Goal: Find specific page/section: Find specific page/section

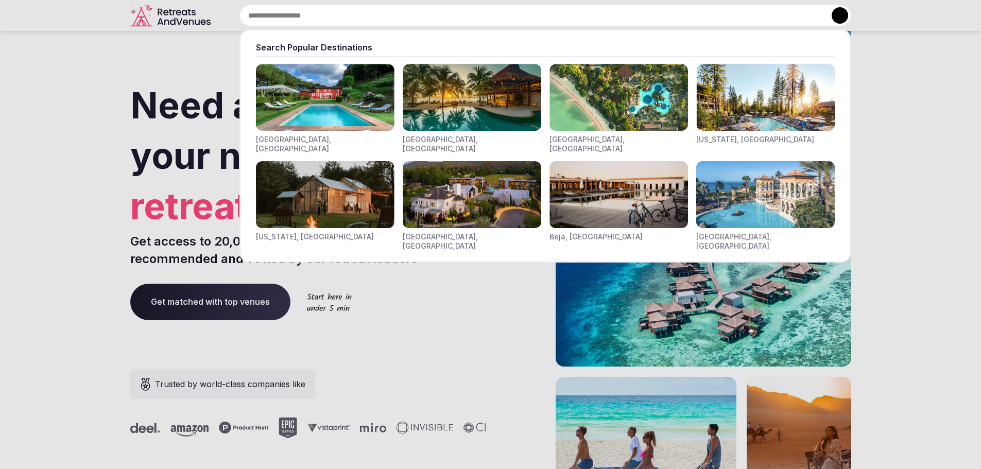
click at [309, 17] on div "Search Popular Destinations [GEOGRAPHIC_DATA], [GEOGRAPHIC_DATA] [GEOGRAPHIC_DA…" at bounding box center [533, 16] width 636 height 22
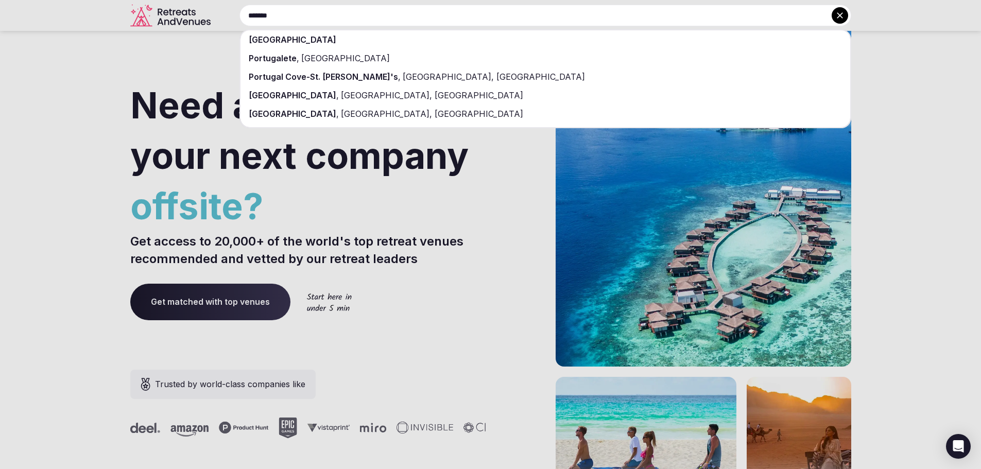
type input "*******"
click at [309, 45] on div "[GEOGRAPHIC_DATA]" at bounding box center [545, 39] width 610 height 19
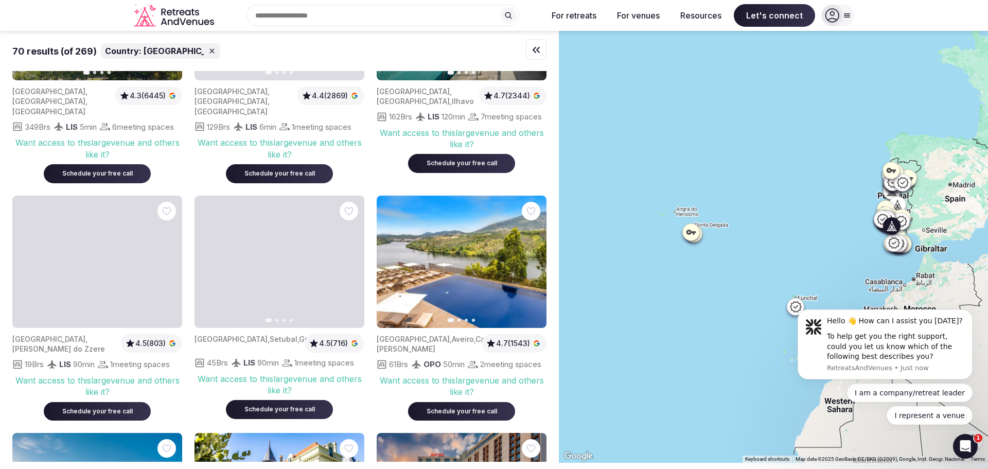
scroll to position [1236, 0]
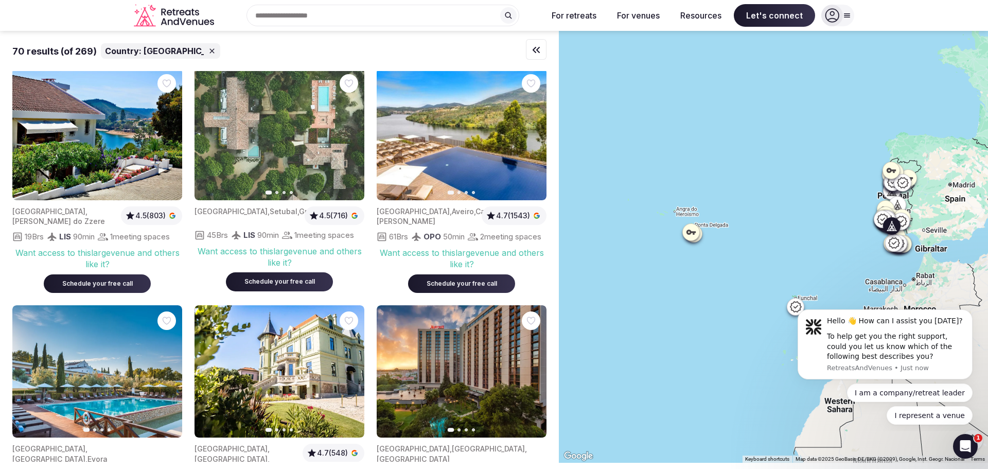
click at [351, 138] on icon "button" at bounding box center [350, 134] width 8 height 8
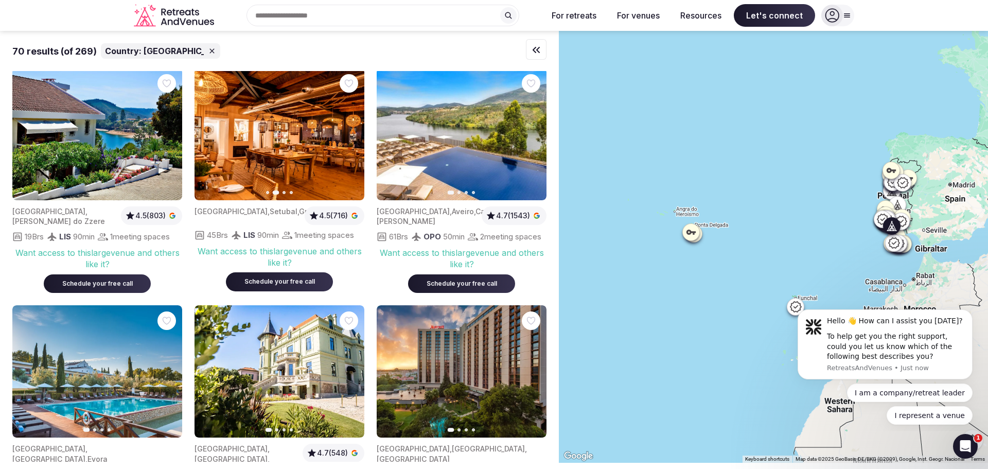
click at [351, 138] on icon "button" at bounding box center [350, 134] width 8 height 8
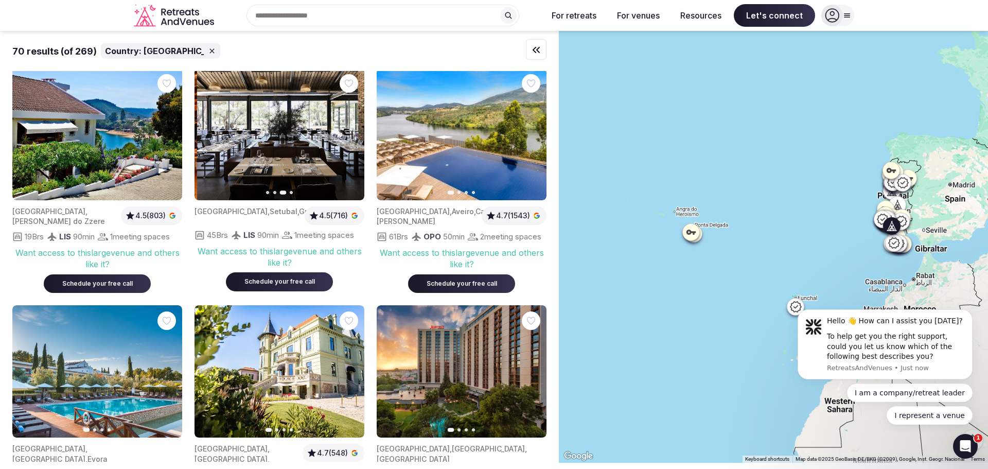
click at [351, 138] on icon "button" at bounding box center [350, 134] width 8 height 8
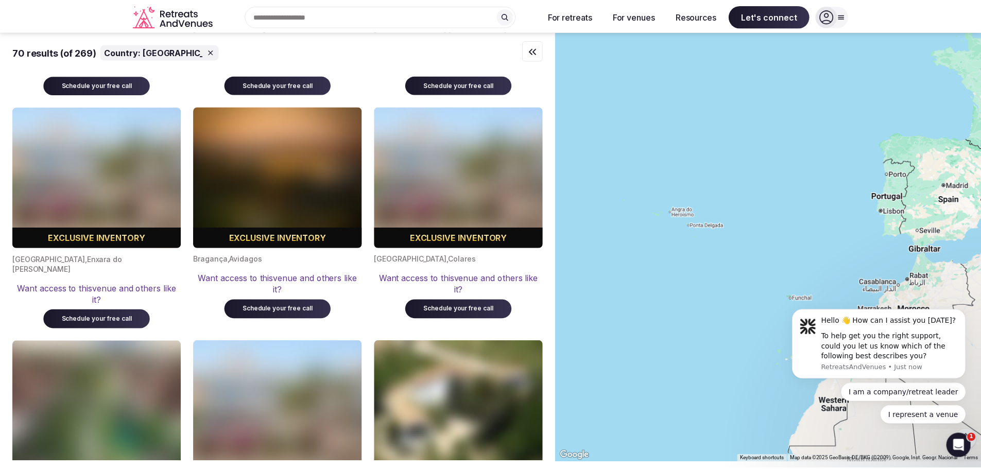
scroll to position [5148, 0]
